Goal: Information Seeking & Learning: Learn about a topic

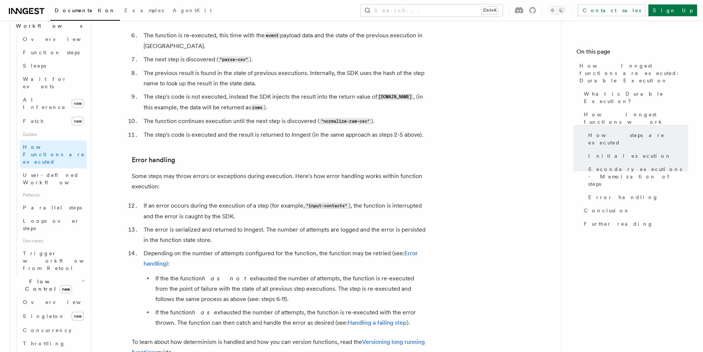
scroll to position [1101, 0]
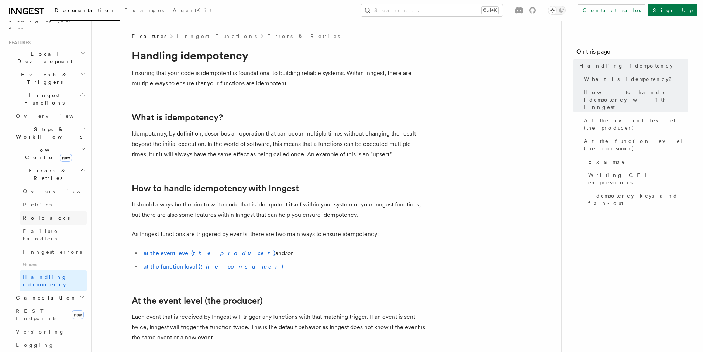
scroll to position [111, 0]
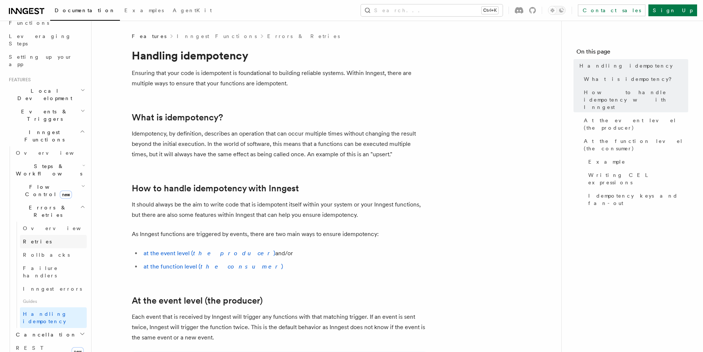
click at [68, 235] on link "Retries" at bounding box center [53, 241] width 67 height 13
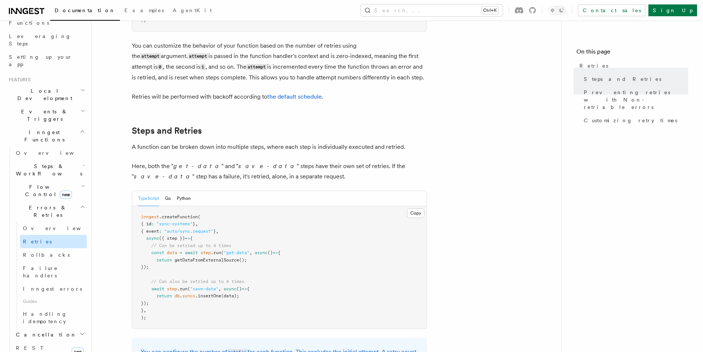
scroll to position [237, 0]
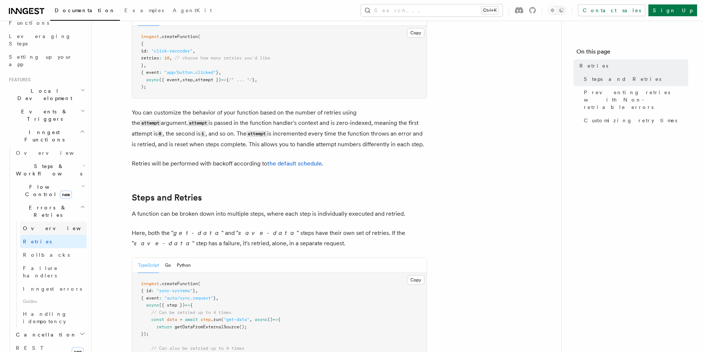
click at [63, 221] on link "Overview" at bounding box center [53, 227] width 67 height 13
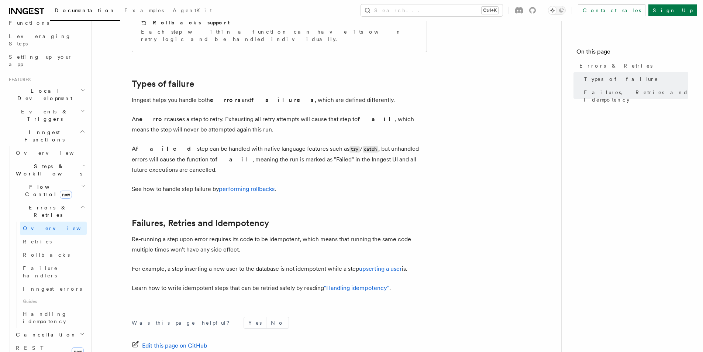
scroll to position [209, 0]
click at [279, 235] on p "Re-running a step upon error requires its code to be idempotent, which means th…" at bounding box center [279, 245] width 295 height 21
copy p "idempotent"
